Goal: Find specific page/section: Find specific page/section

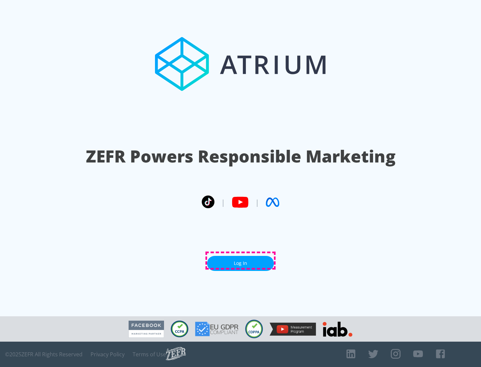
click at [240, 261] on link "Log In" at bounding box center [240, 263] width 67 height 15
